Goal: Transaction & Acquisition: Purchase product/service

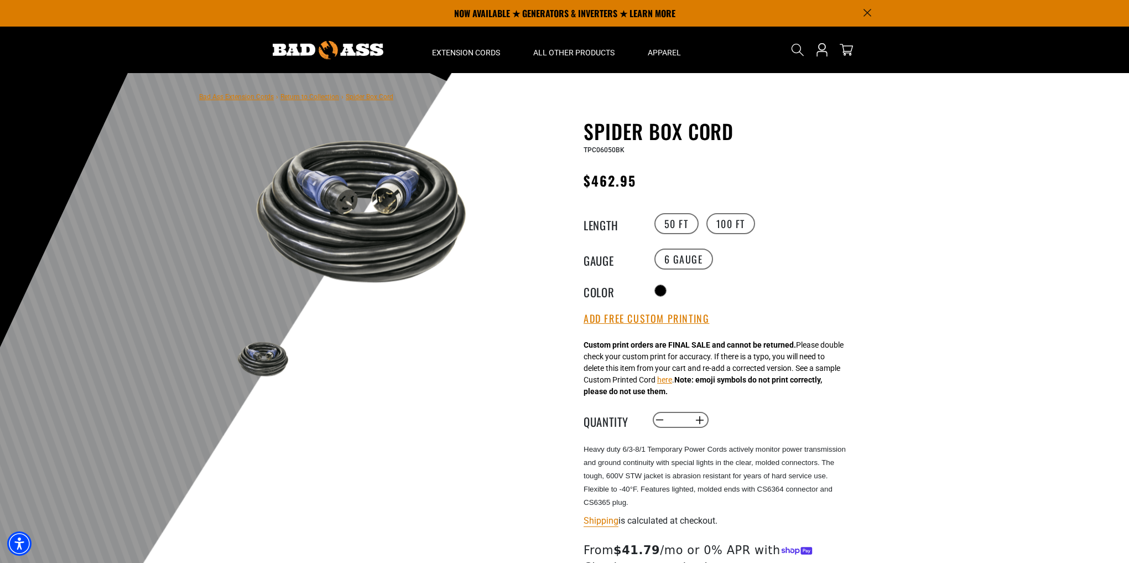
click at [365, 214] on img at bounding box center [365, 211] width 267 height 178
click at [403, 357] on ul at bounding box center [498, 358] width 533 height 43
click at [394, 349] on ul at bounding box center [498, 358] width 533 height 43
click at [386, 365] on ul at bounding box center [498, 358] width 533 height 43
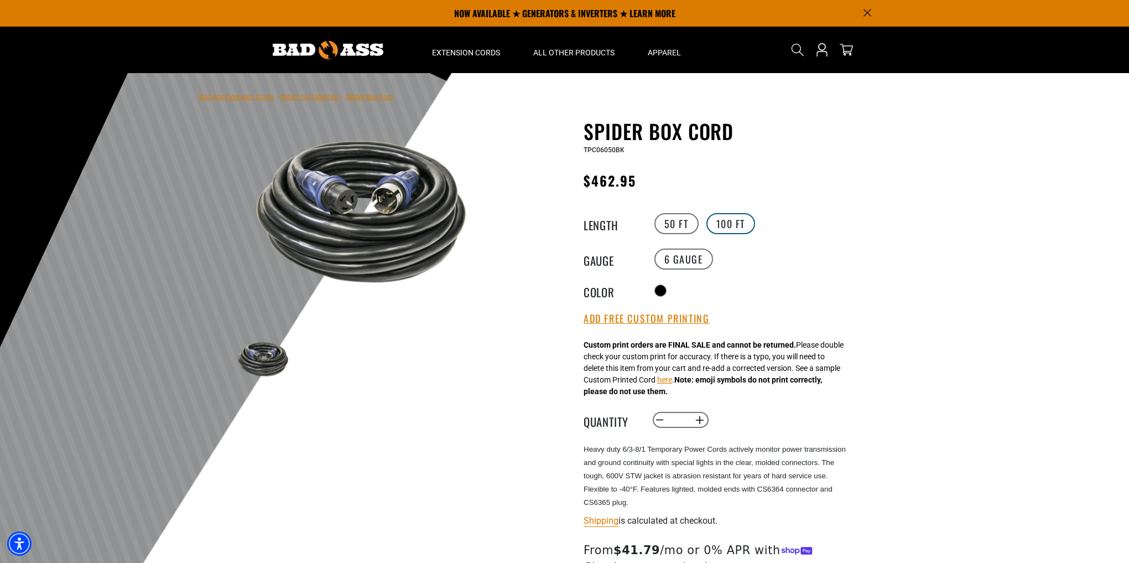
click at [719, 217] on label "100 FT" at bounding box center [731, 223] width 49 height 21
click at [421, 475] on div "1 of 1 Previous Next Previous Next 1 2" at bounding box center [365, 422] width 332 height 605
click at [964, 460] on div at bounding box center [564, 344] width 1129 height 542
click at [899, 485] on div at bounding box center [564, 344] width 1129 height 542
click at [959, 298] on div at bounding box center [564, 344] width 1129 height 542
